Goal: Navigation & Orientation: Find specific page/section

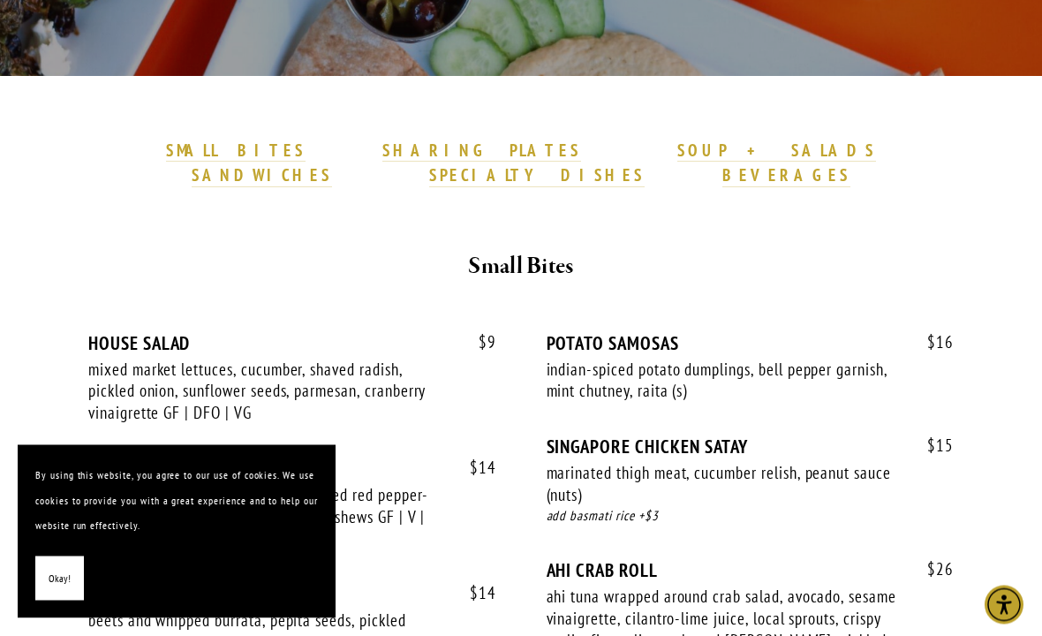
scroll to position [467, 0]
click at [390, 538] on div "$ 14 ROASTED TAHINI CAULIFLOWER baharat dusted cauliflower with roasted red pep…" at bounding box center [292, 519] width 408 height 125
click at [53, 591] on span "Okay!" at bounding box center [60, 579] width 22 height 26
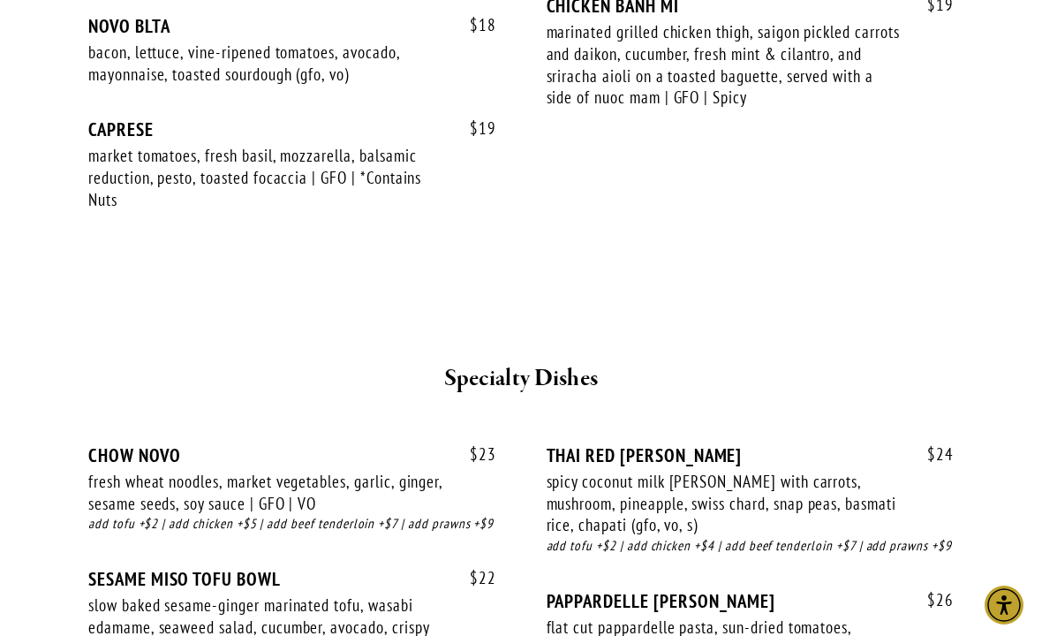
scroll to position [3056, 0]
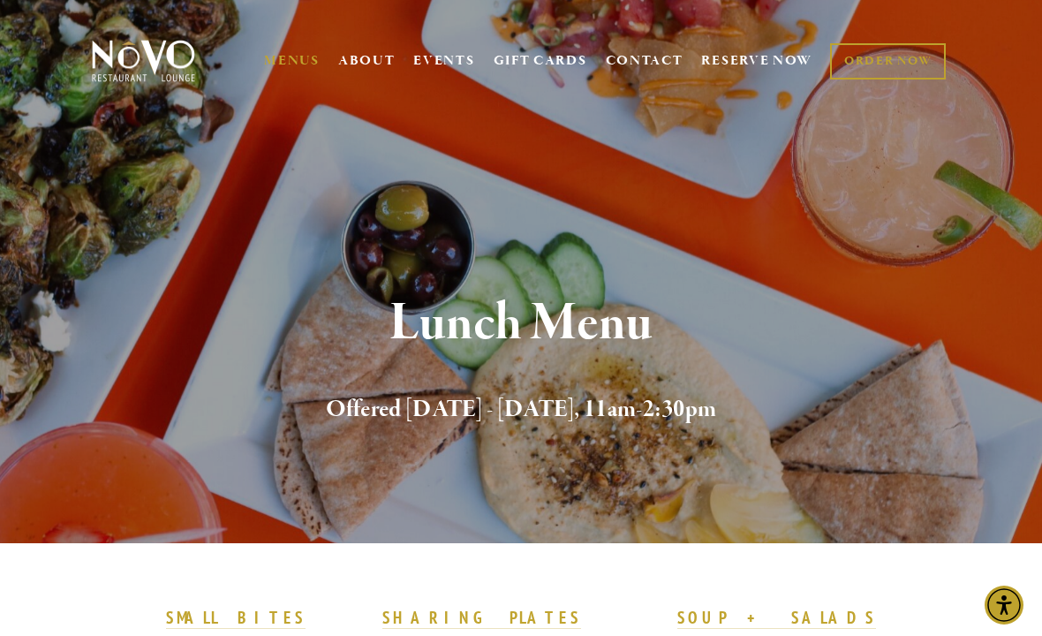
click at [631, 64] on link "CONTACT" at bounding box center [645, 61] width 78 height 34
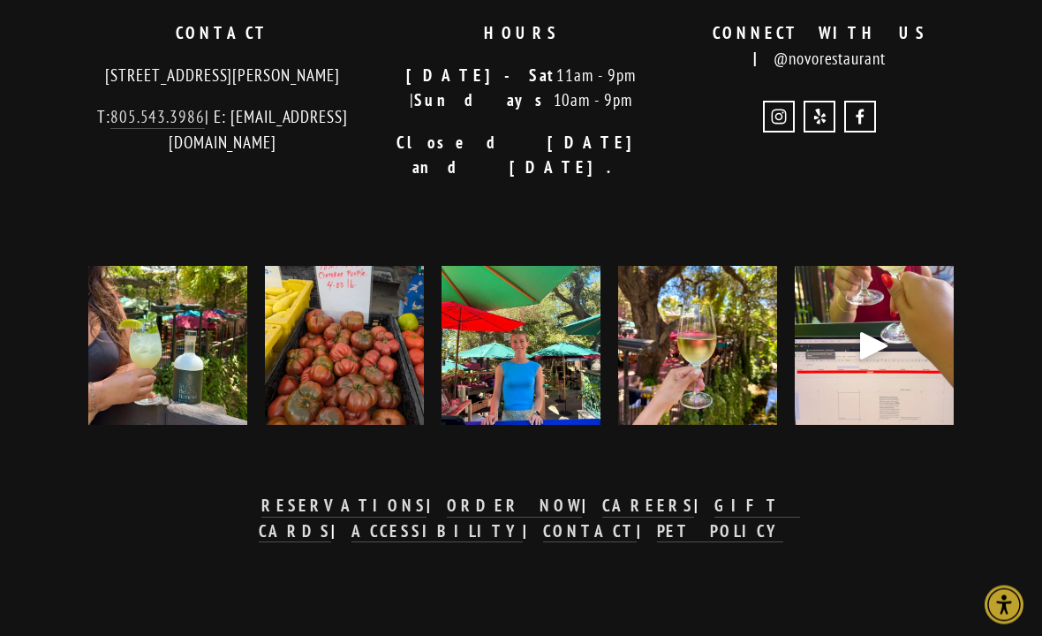
scroll to position [3156, 0]
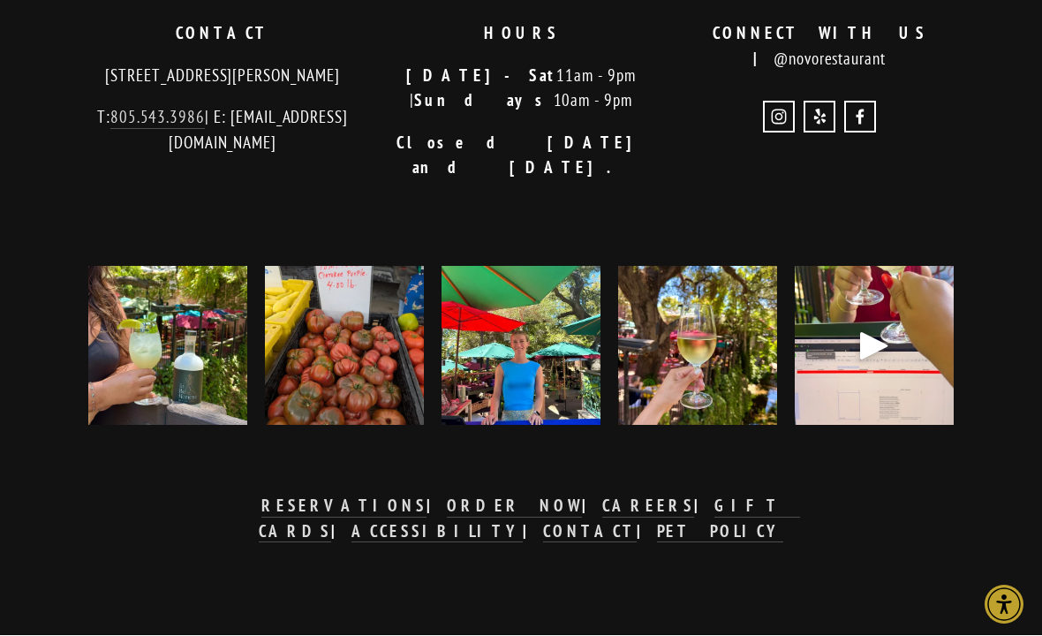
click at [784, 544] on link "PET POLICY" at bounding box center [720, 532] width 127 height 23
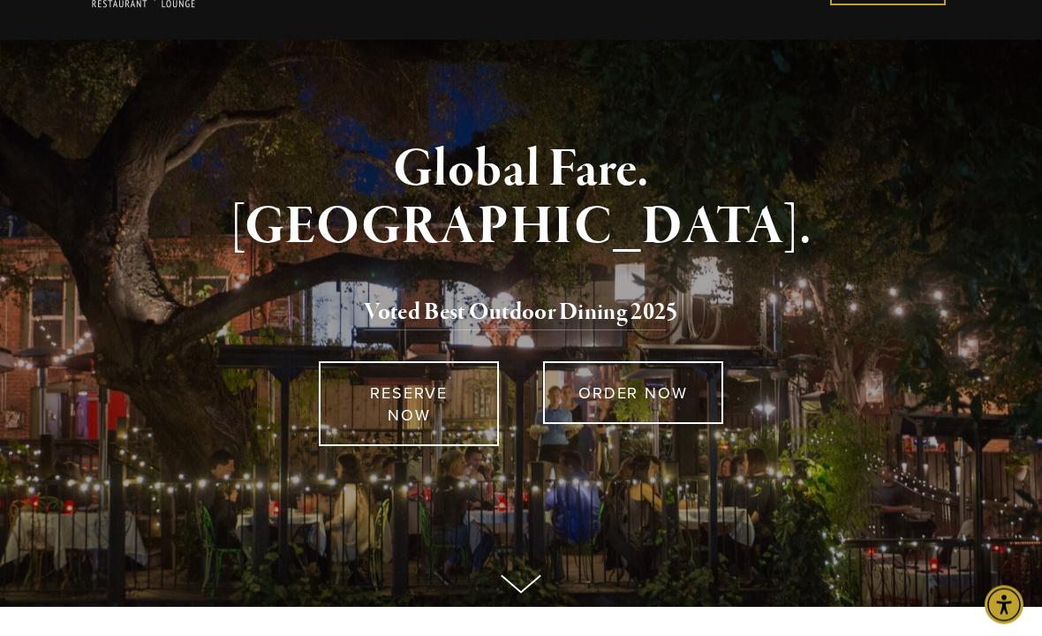
scroll to position [69, 0]
click at [395, 407] on link "RESERVE NOW" at bounding box center [409, 403] width 180 height 85
